Goal: Transaction & Acquisition: Purchase product/service

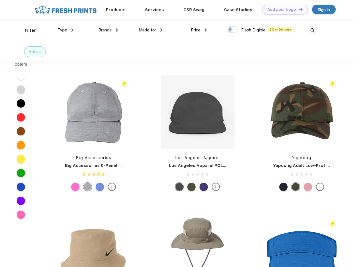
click at [283, 9] on link "Add your Logo Design Tool" at bounding box center [285, 10] width 46 height 10
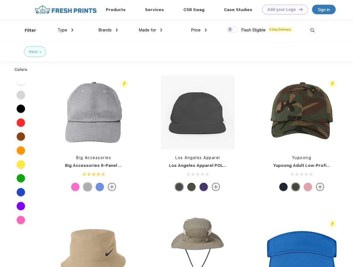
click at [0, 0] on div "Design Tool" at bounding box center [0, 0] width 0 height 0
click at [298, 9] on link "Add your Logo Design Tool" at bounding box center [285, 10] width 46 height 10
click at [27, 30] on div "Filter" at bounding box center [30, 30] width 11 height 6
click at [66, 30] on span "Type" at bounding box center [63, 30] width 10 height 5
click at [108, 30] on span "Brands" at bounding box center [104, 30] width 13 height 5
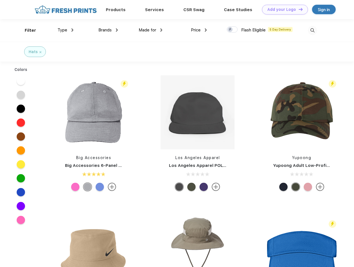
click at [151, 30] on span "Made for" at bounding box center [148, 30] width 18 height 5
click at [199, 30] on span "Price" at bounding box center [196, 30] width 10 height 5
click at [232, 30] on div at bounding box center [232, 29] width 11 height 6
click at [231, 30] on input "checkbox" at bounding box center [229, 28] width 4 height 4
click at [313, 30] on img at bounding box center [312, 30] width 9 height 9
